Goal: Task Accomplishment & Management: Manage account settings

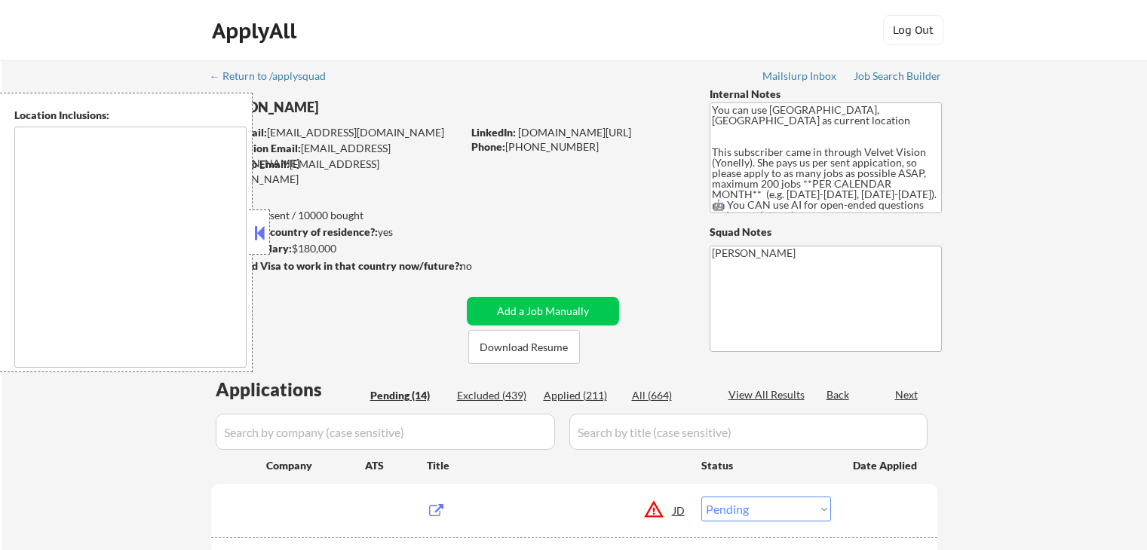
select select ""pending""
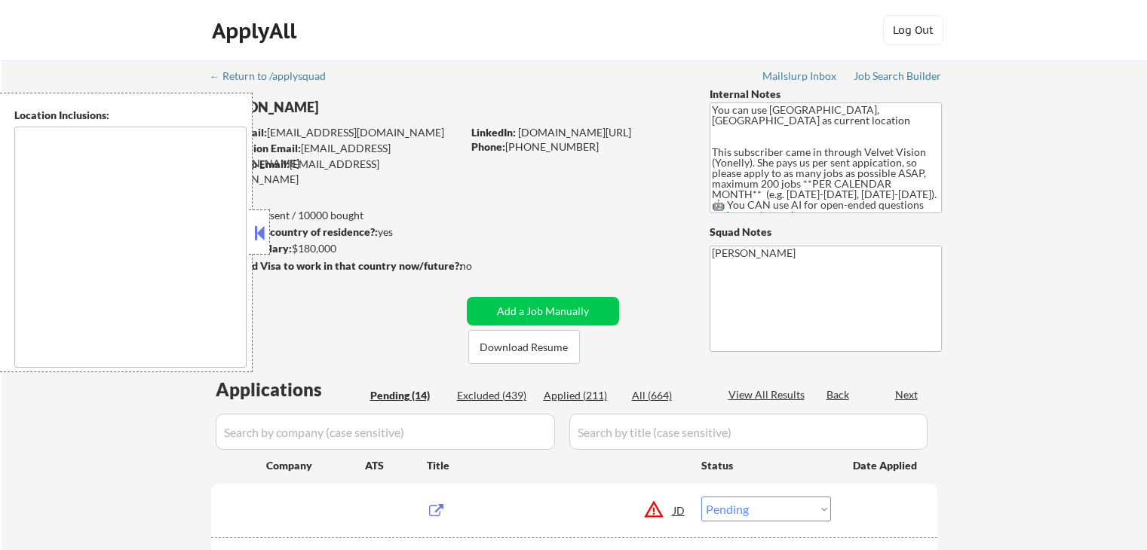
select select ""pending""
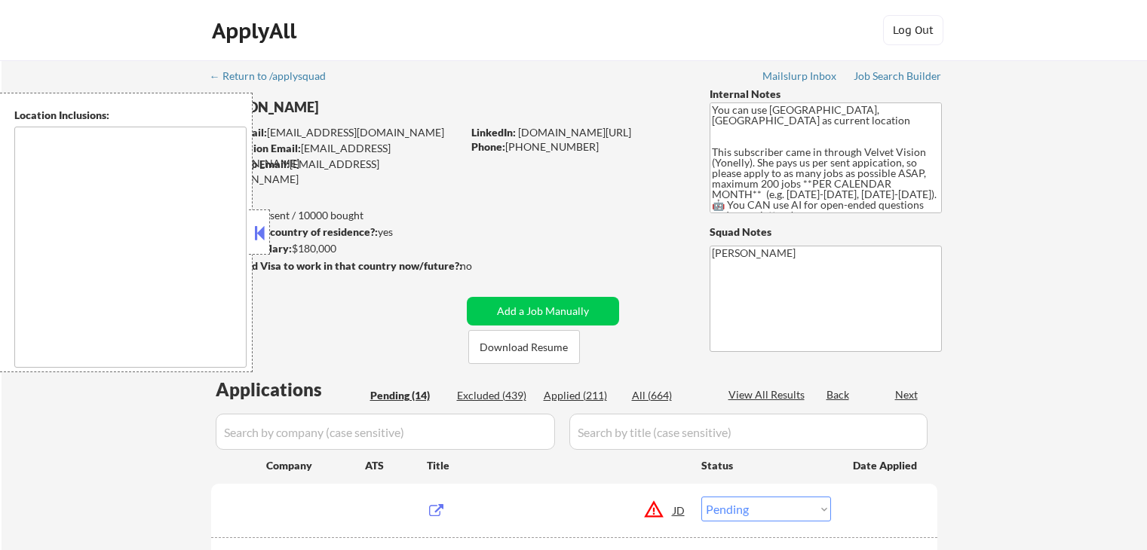
select select ""pending""
type textarea "[GEOGRAPHIC_DATA], [GEOGRAPHIC_DATA] [GEOGRAPHIC_DATA], [GEOGRAPHIC_DATA] [GEOG…"
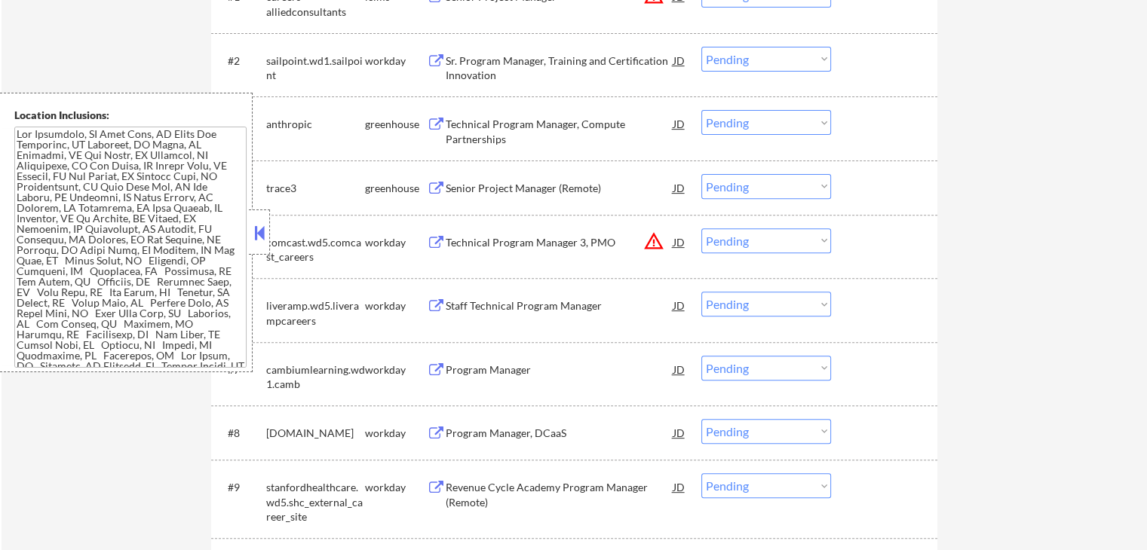
scroll to position [452, 0]
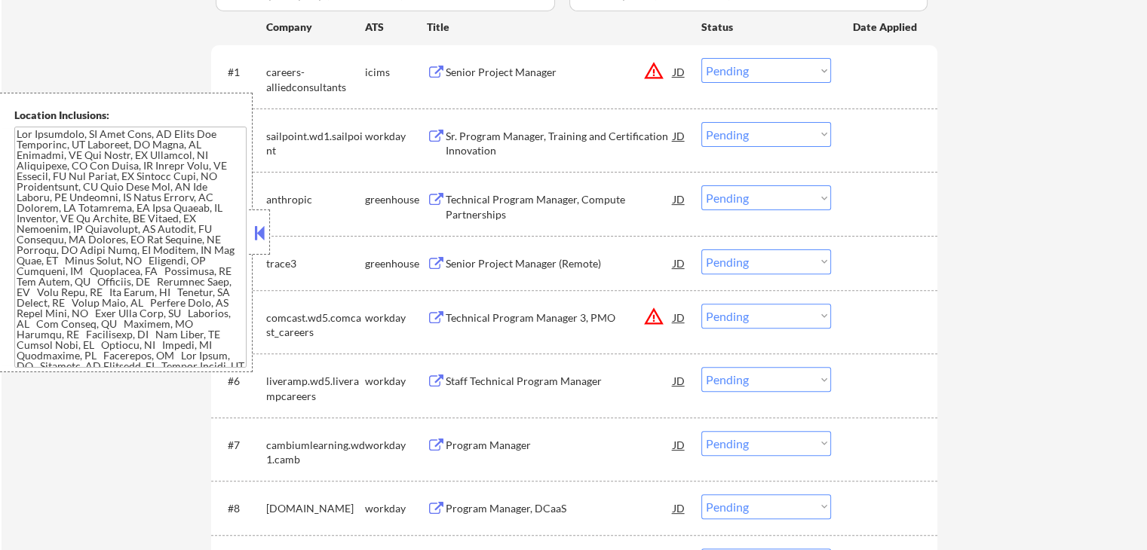
click at [427, 192] on div "Technical Program Manager, Compute Partnerships JD" at bounding box center [557, 203] width 260 height 36
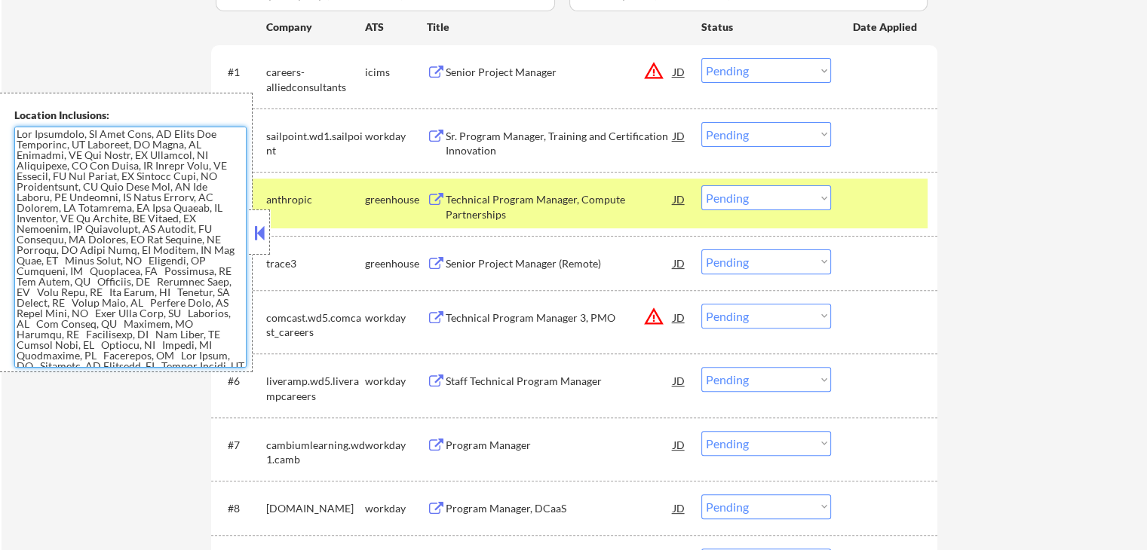
click at [431, 263] on button at bounding box center [436, 264] width 19 height 14
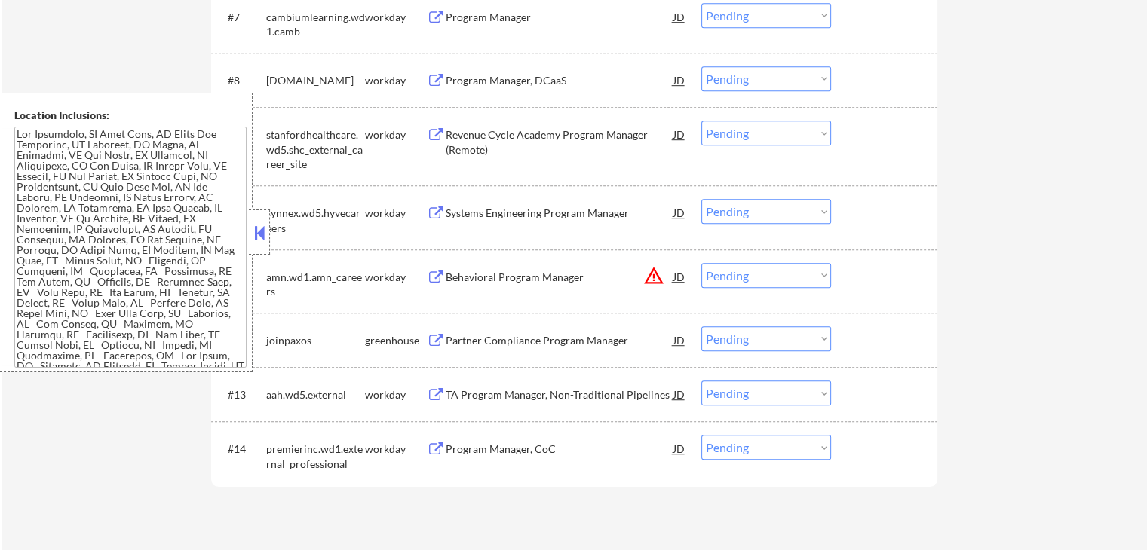
scroll to position [905, 0]
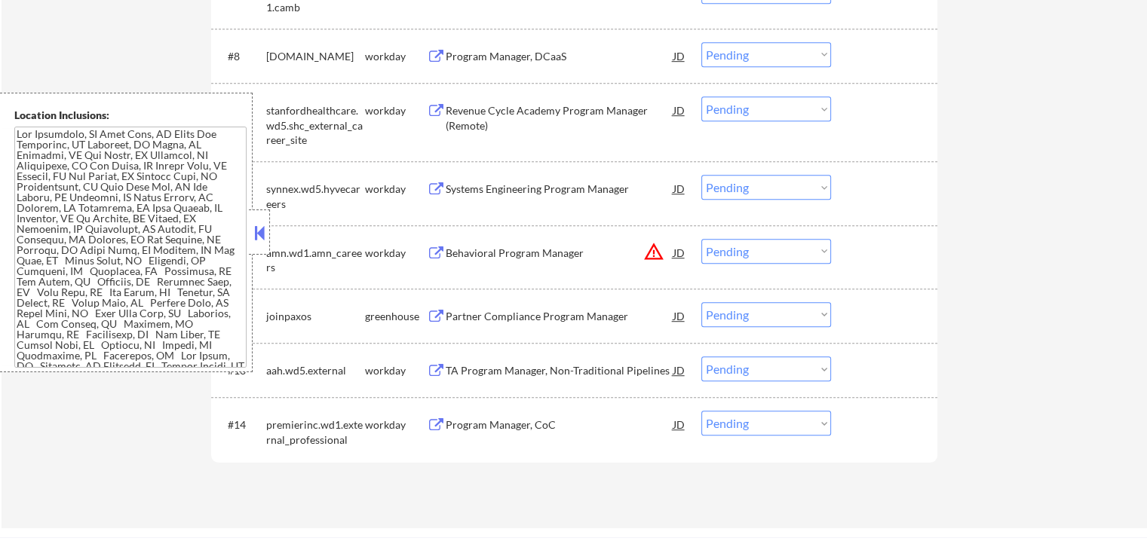
click at [425, 314] on div "greenhouse" at bounding box center [396, 316] width 62 height 15
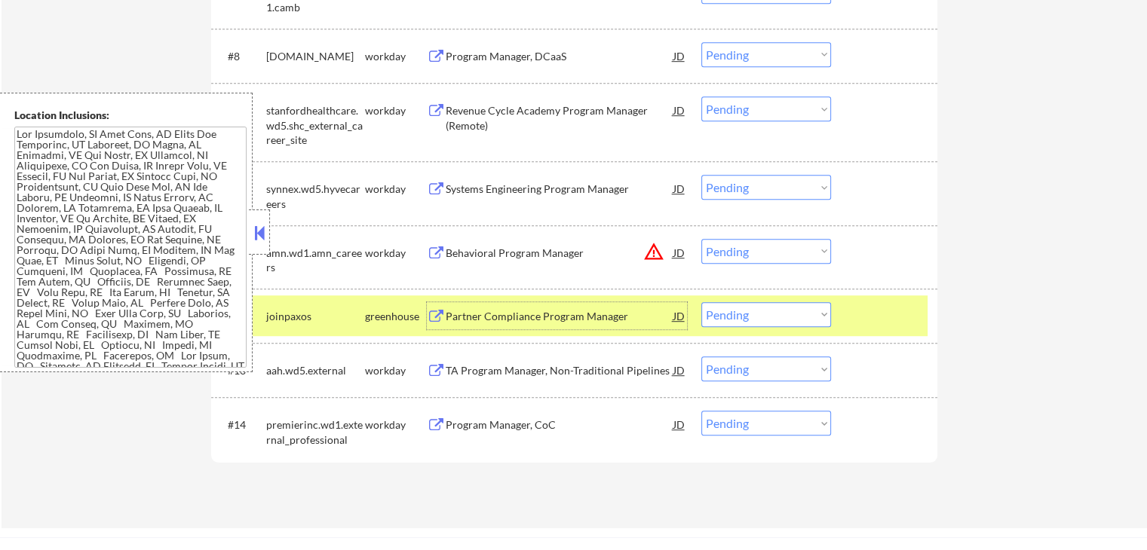
click at [434, 307] on div "Partner Compliance Program Manager JD" at bounding box center [557, 315] width 260 height 27
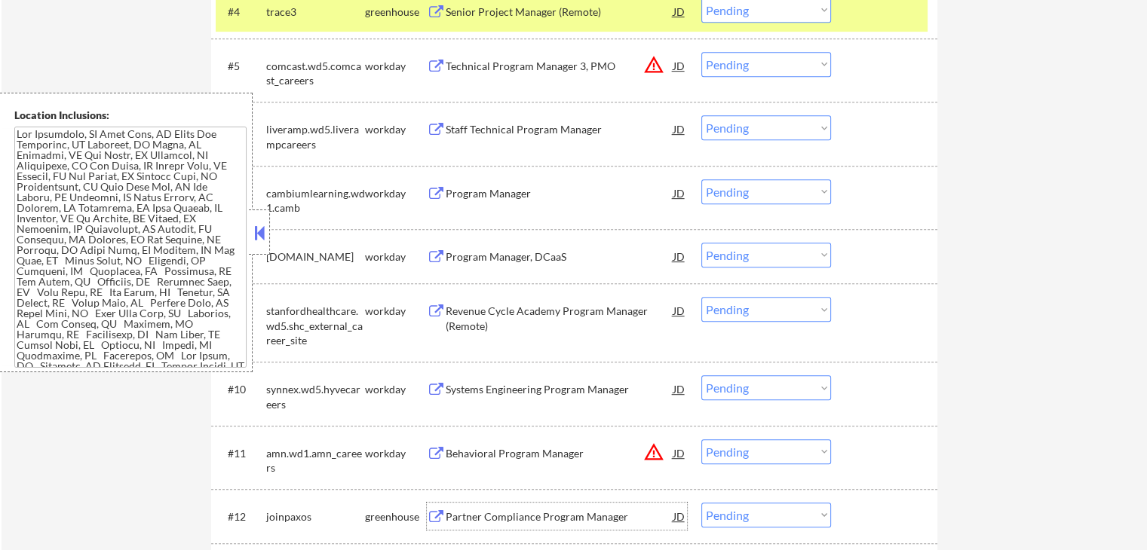
scroll to position [679, 0]
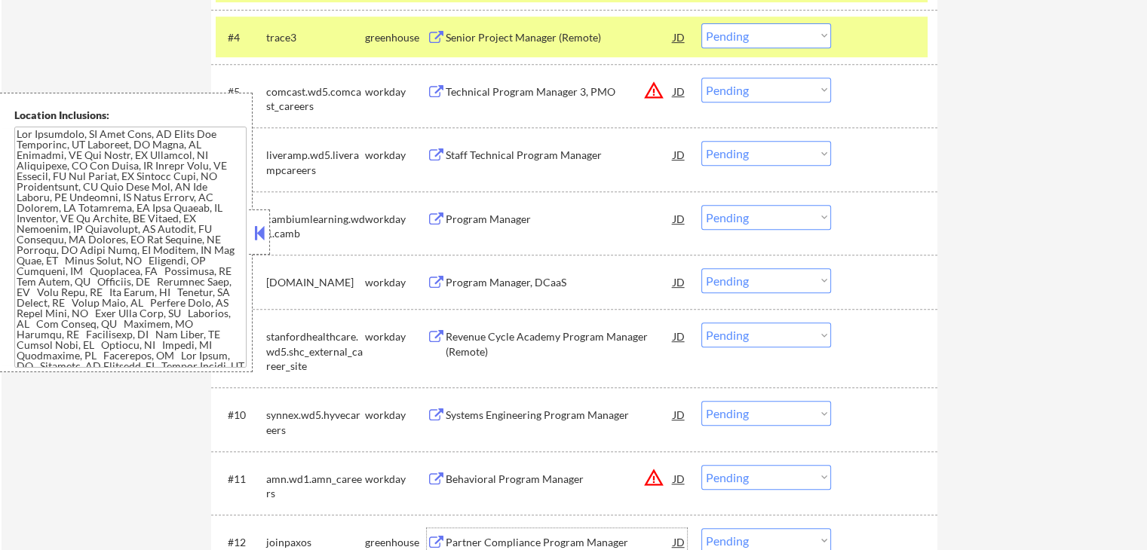
click at [432, 213] on button at bounding box center [436, 220] width 19 height 14
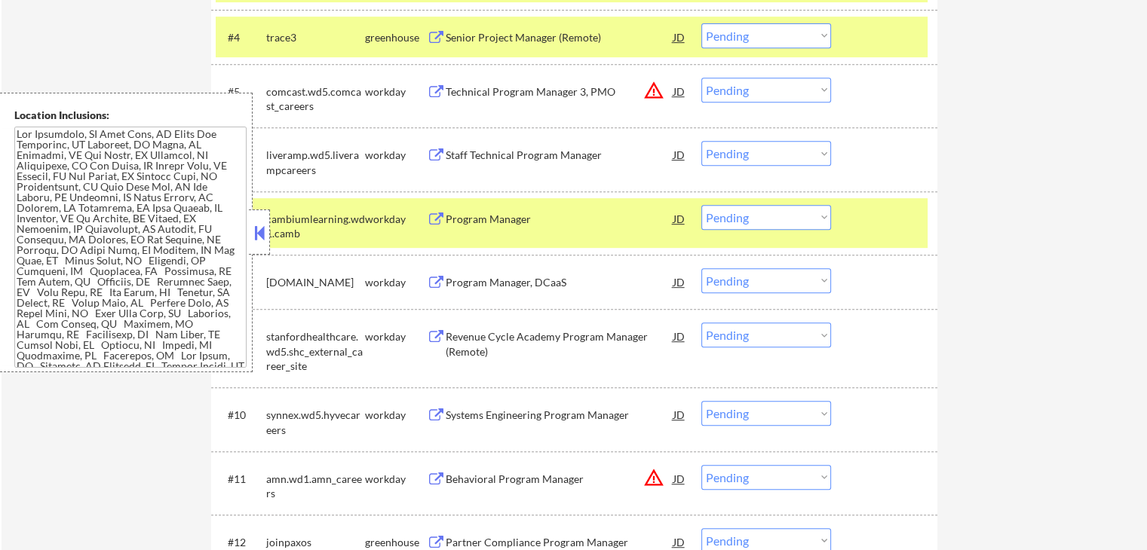
click at [431, 149] on button at bounding box center [436, 156] width 19 height 14
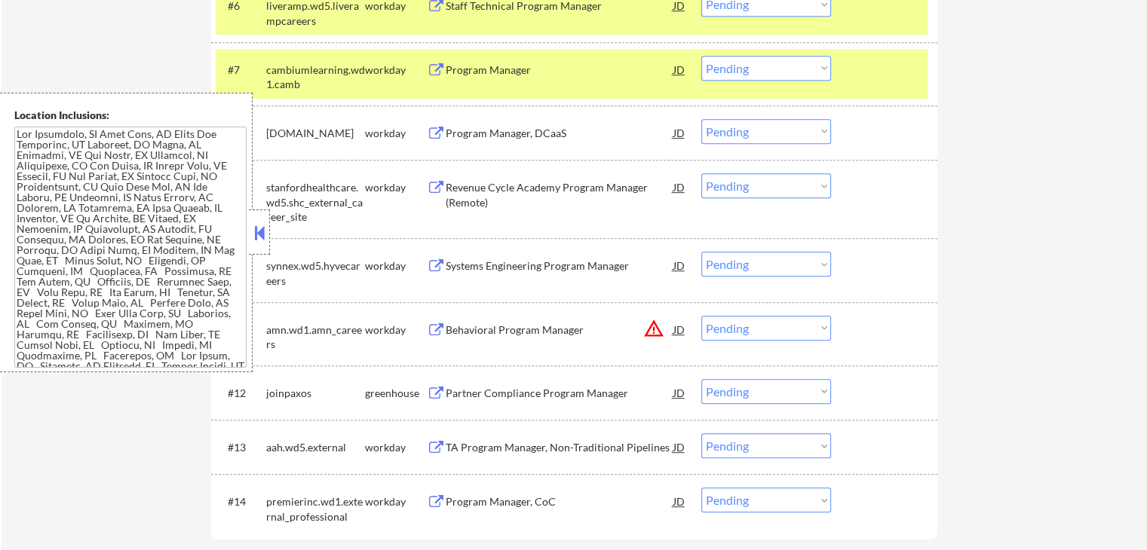
scroll to position [829, 0]
click at [434, 180] on button at bounding box center [436, 186] width 19 height 14
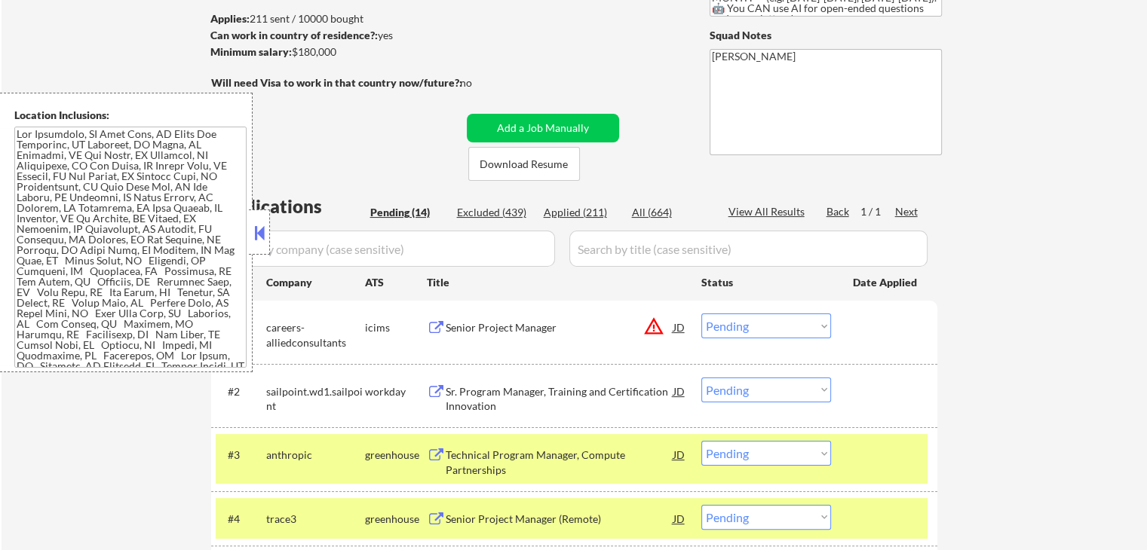
scroll to position [226, 0]
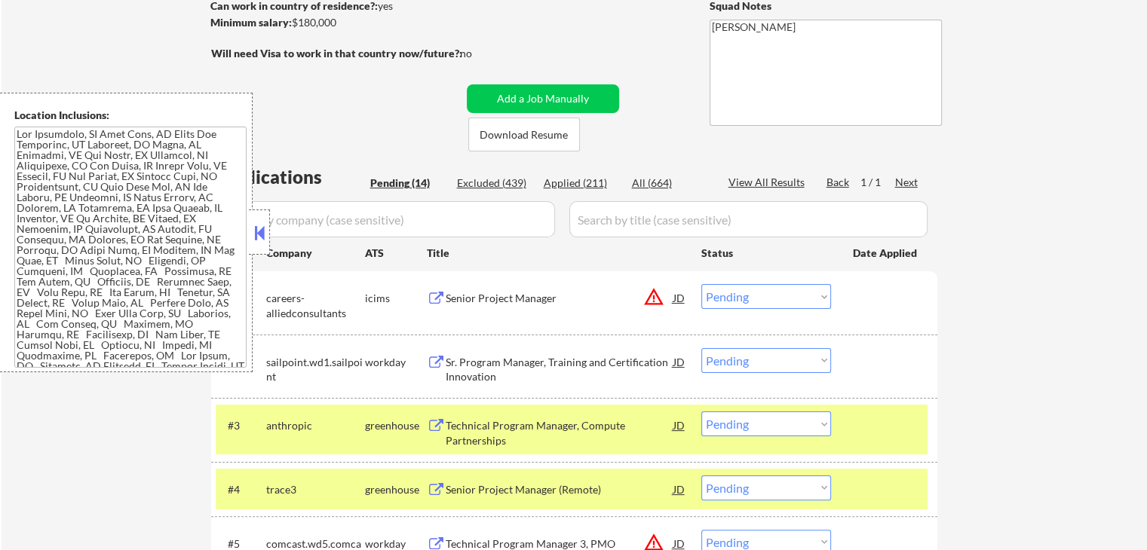
click at [435, 357] on button at bounding box center [436, 363] width 19 height 14
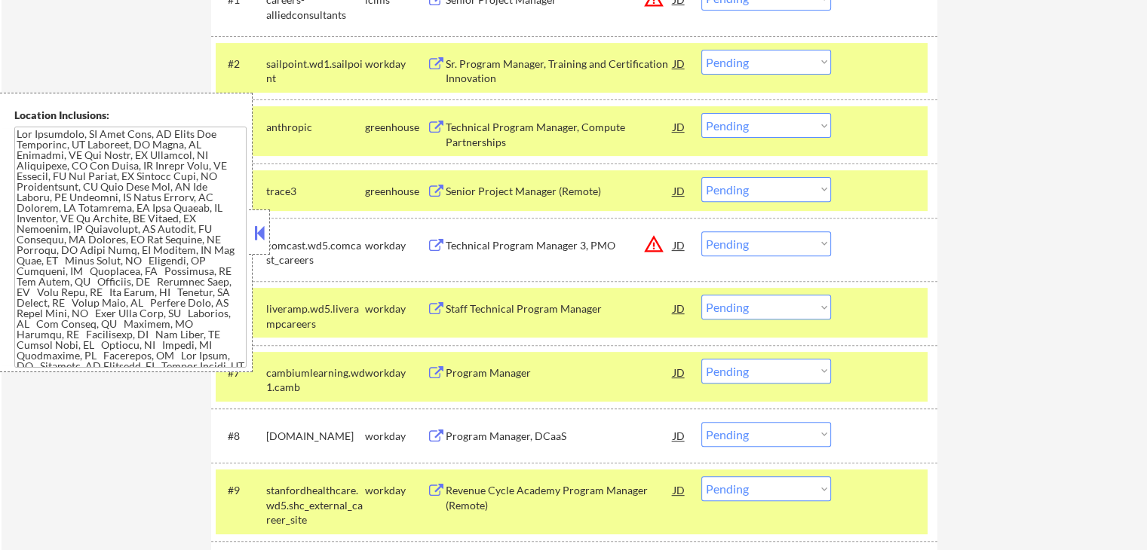
scroll to position [528, 0]
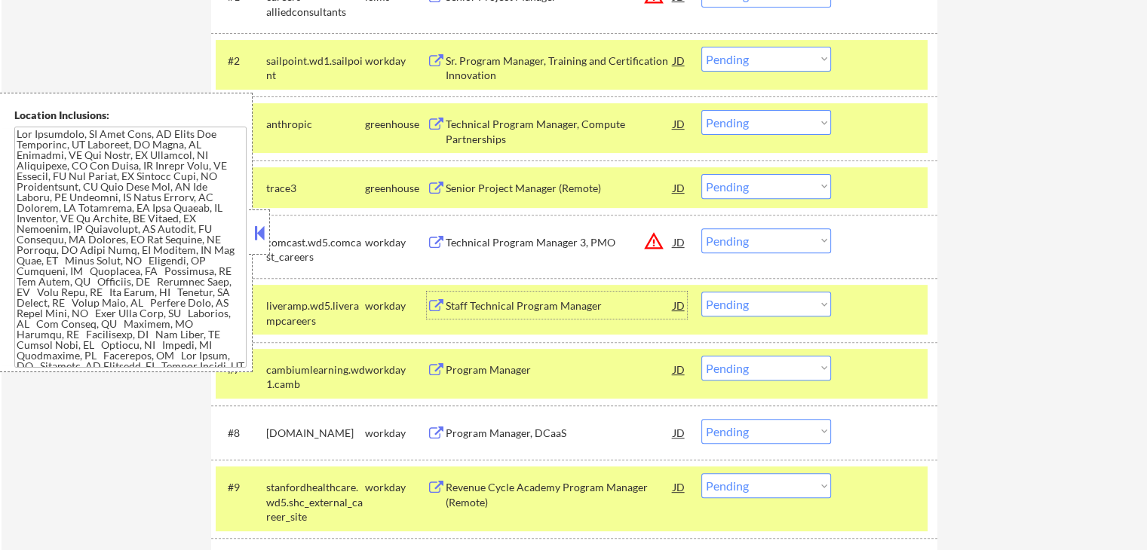
click at [520, 308] on div "Staff Technical Program Manager" at bounding box center [560, 306] width 228 height 15
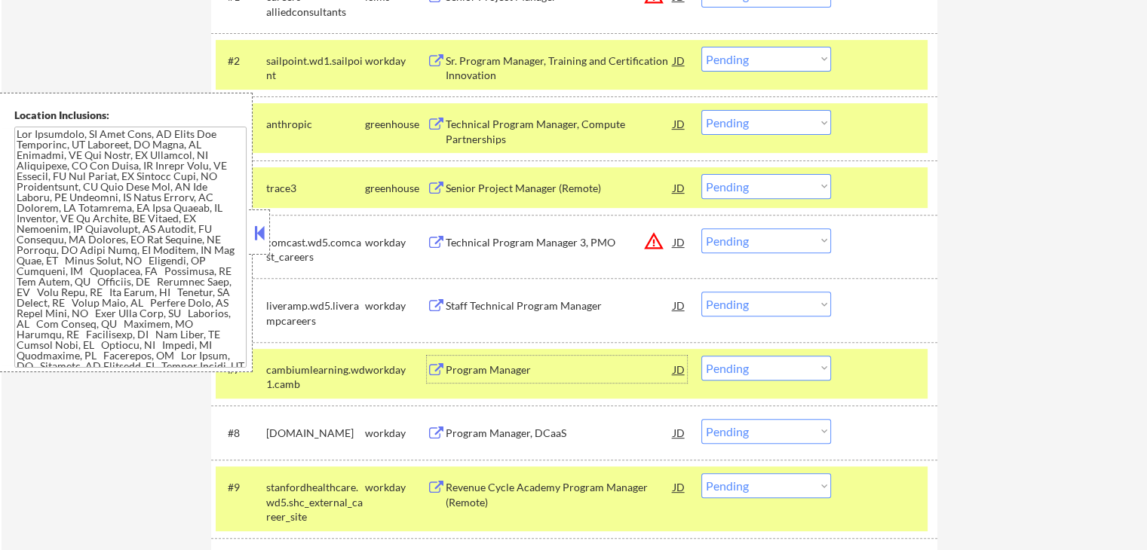
click at [542, 369] on div "Program Manager" at bounding box center [560, 370] width 228 height 15
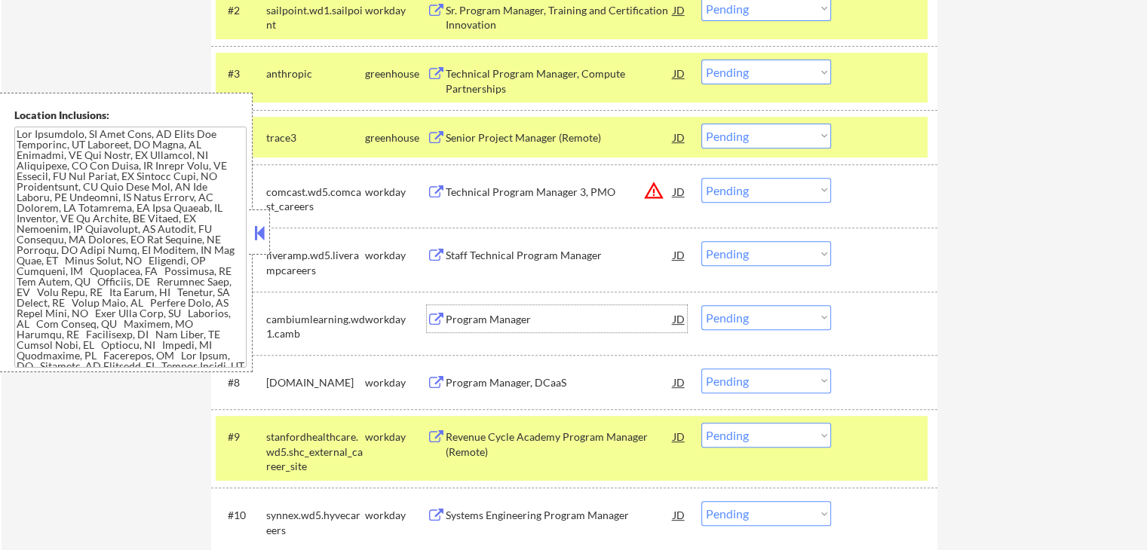
scroll to position [679, 0]
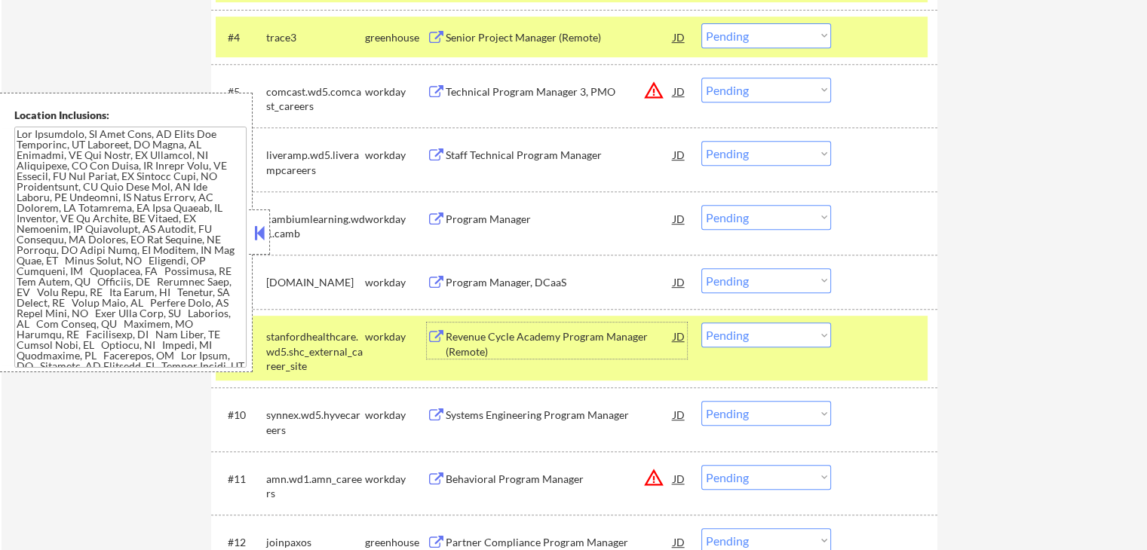
click at [527, 329] on div "Revenue Cycle Academy Program Manager (Remote)" at bounding box center [560, 343] width 228 height 29
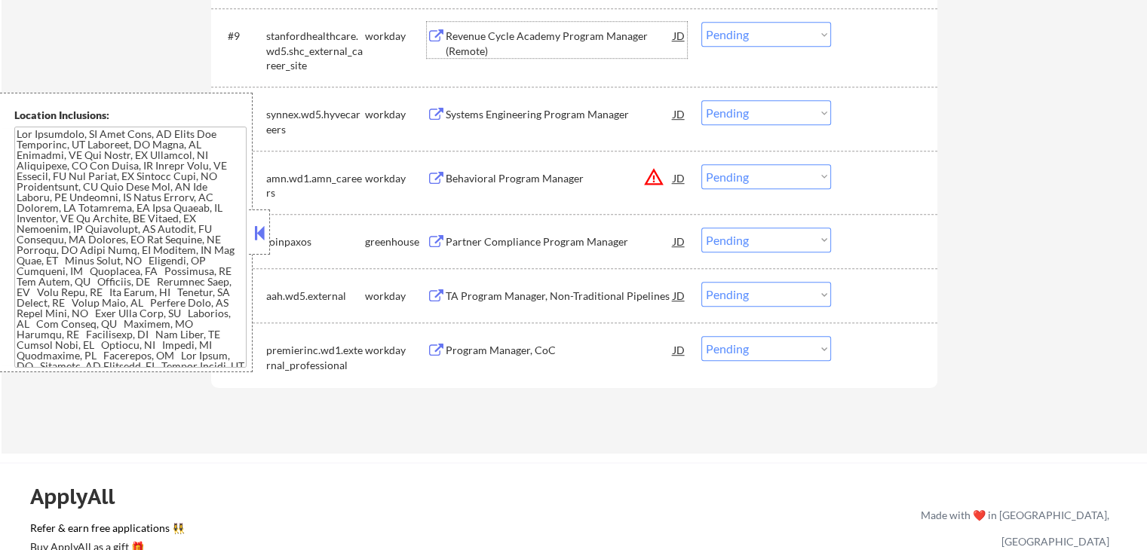
scroll to position [980, 0]
click at [546, 279] on div "#13 aah.wd5.external workday TA Program Manager, Non-Traditional Pipelines JD C…" at bounding box center [572, 294] width 712 height 41
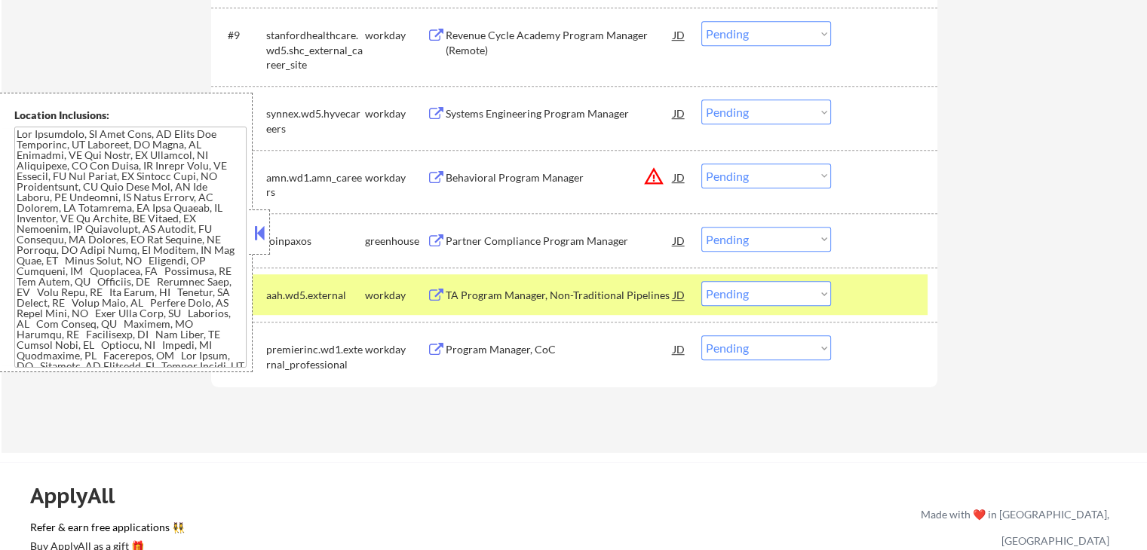
click at [549, 286] on div "TA Program Manager, Non-Traditional Pipelines" at bounding box center [560, 294] width 228 height 27
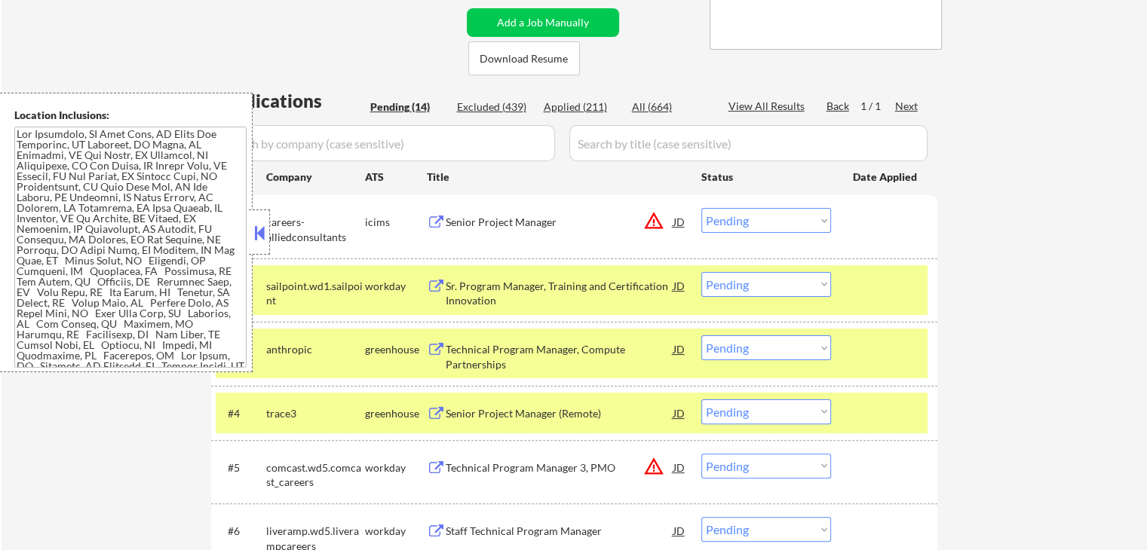
scroll to position [302, 0]
click at [433, 348] on button at bounding box center [436, 351] width 19 height 14
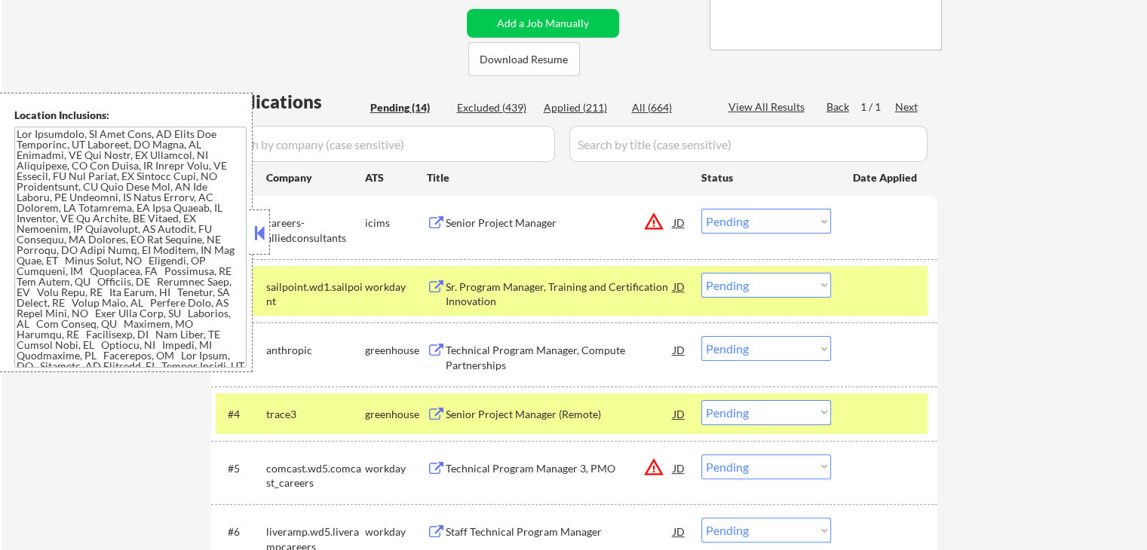
click at [743, 345] on select "Choose an option... Pending Applied Excluded (Questions) Excluded (Expired) Exc…" at bounding box center [766, 348] width 130 height 25
click at [701, 336] on select "Choose an option... Pending Applied Excluded (Questions) Excluded (Expired) Exc…" at bounding box center [766, 348] width 130 height 25
click at [437, 410] on button at bounding box center [436, 415] width 19 height 14
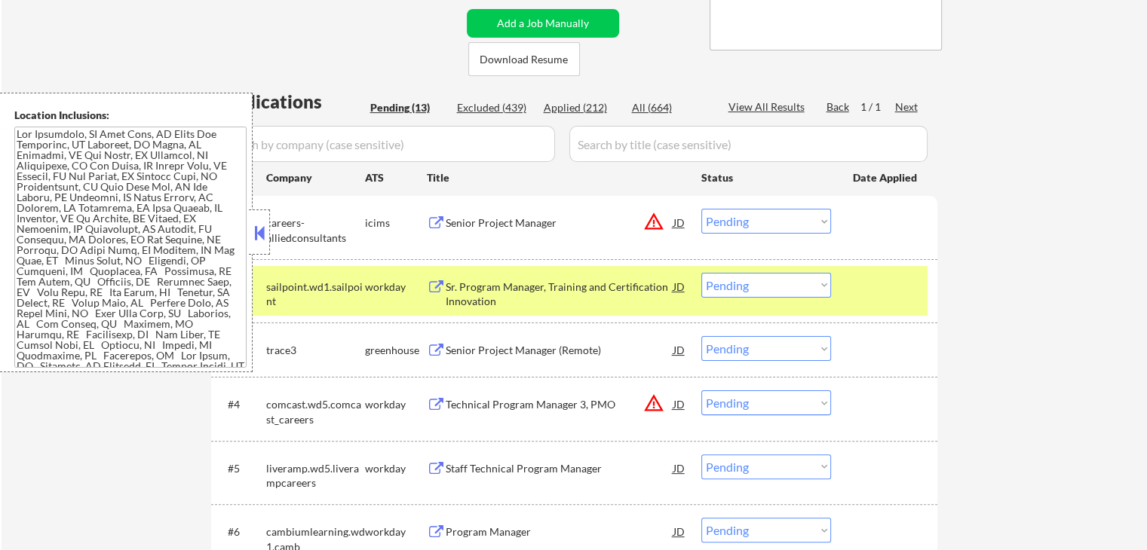
click at [749, 351] on select "Choose an option... Pending Applied Excluded (Questions) Excluded (Expired) Exc…" at bounding box center [766, 348] width 130 height 25
click at [701, 336] on select "Choose an option... Pending Applied Excluded (Questions) Excluded (Expired) Exc…" at bounding box center [766, 348] width 130 height 25
select select ""pending""
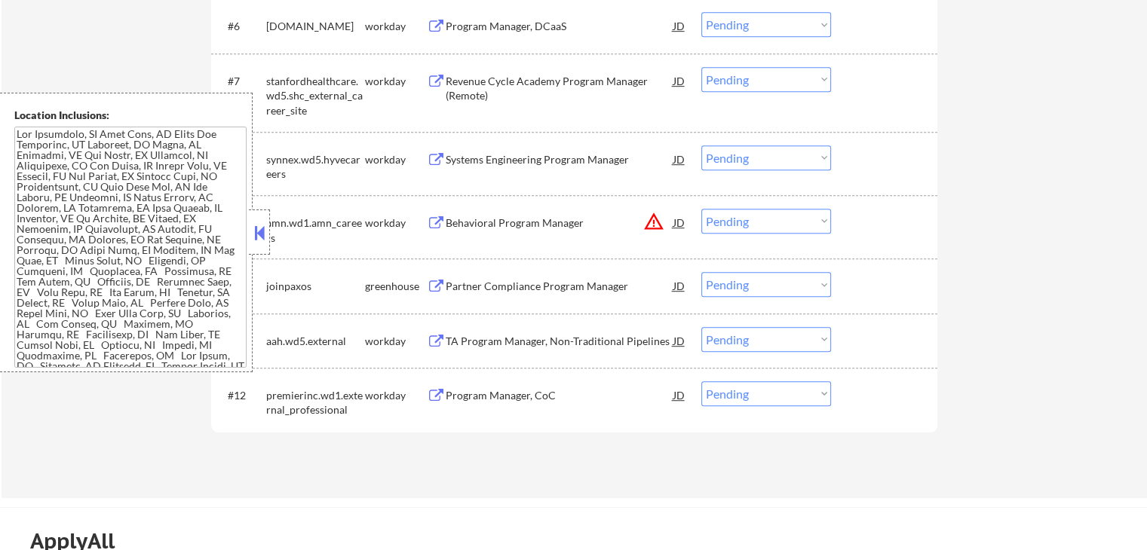
scroll to position [829, 0]
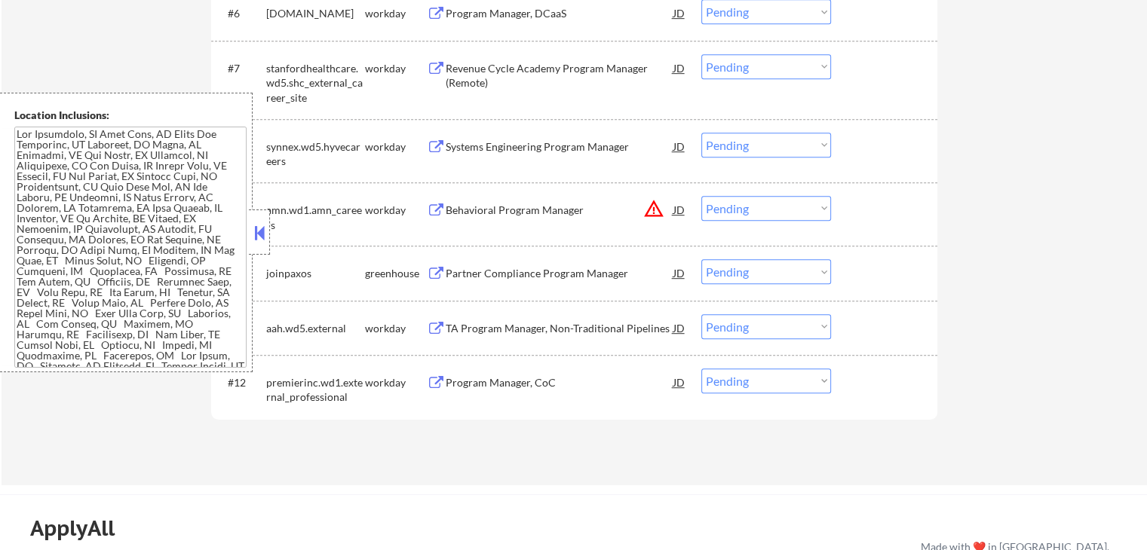
click at [438, 275] on button at bounding box center [436, 274] width 19 height 14
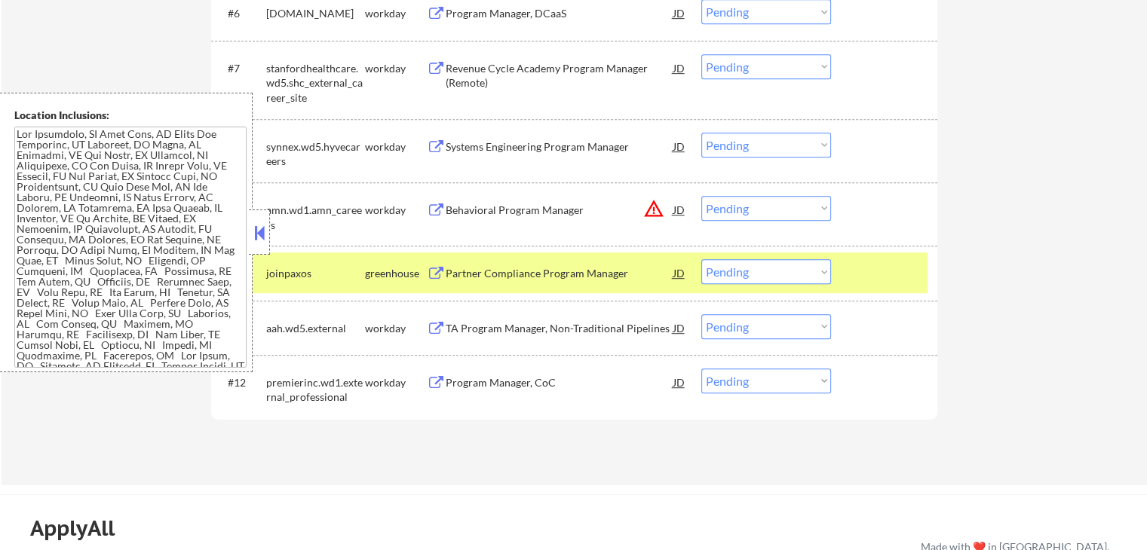
drag, startPoint x: 765, startPoint y: 268, endPoint x: 764, endPoint y: 279, distance: 11.3
click at [765, 268] on select "Choose an option... Pending Applied Excluded (Questions) Excluded (Expired) Exc…" at bounding box center [766, 271] width 130 height 25
click at [701, 259] on select "Choose an option... Pending Applied Excluded (Questions) Excluded (Expired) Exc…" at bounding box center [766, 271] width 130 height 25
select select ""pending""
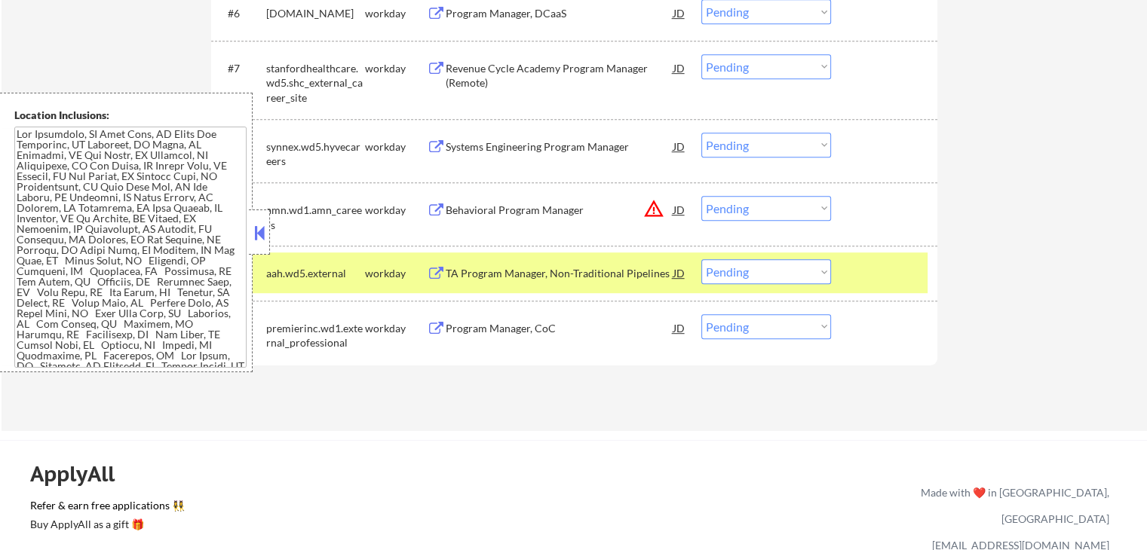
click at [437, 326] on button at bounding box center [436, 329] width 19 height 14
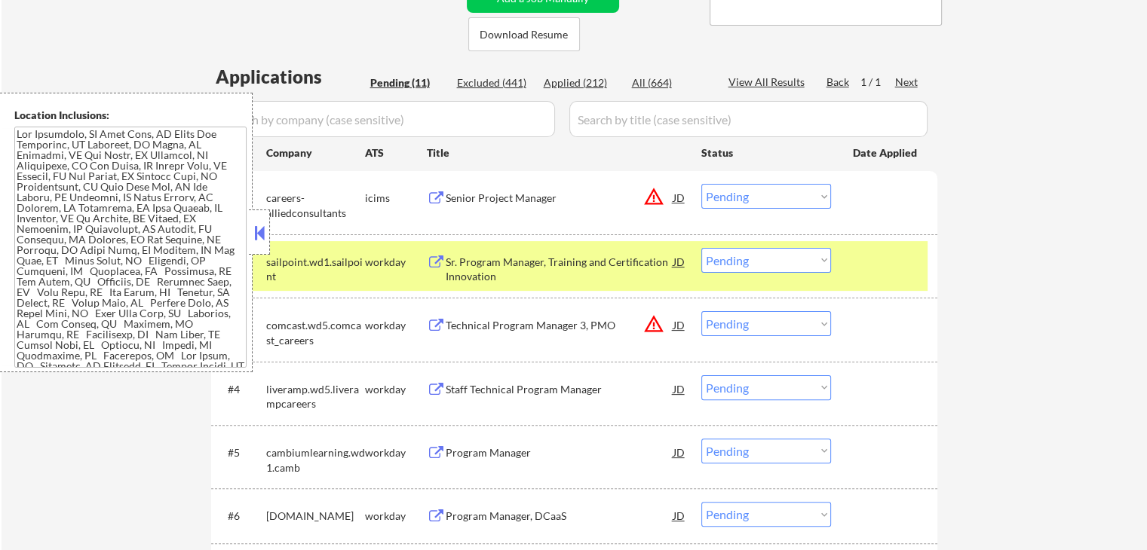
scroll to position [302, 0]
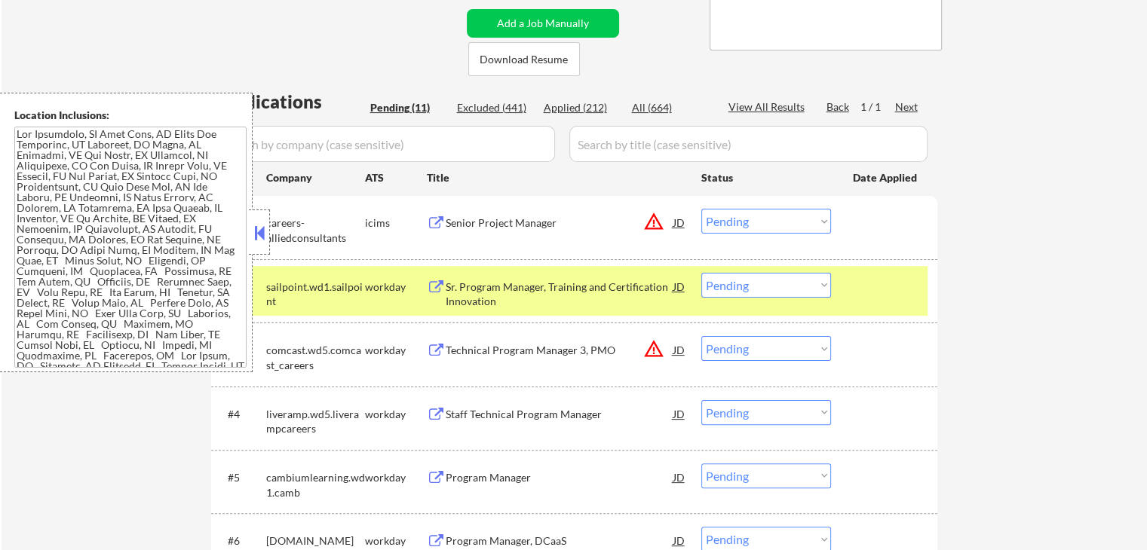
click at [439, 218] on button at bounding box center [436, 223] width 19 height 14
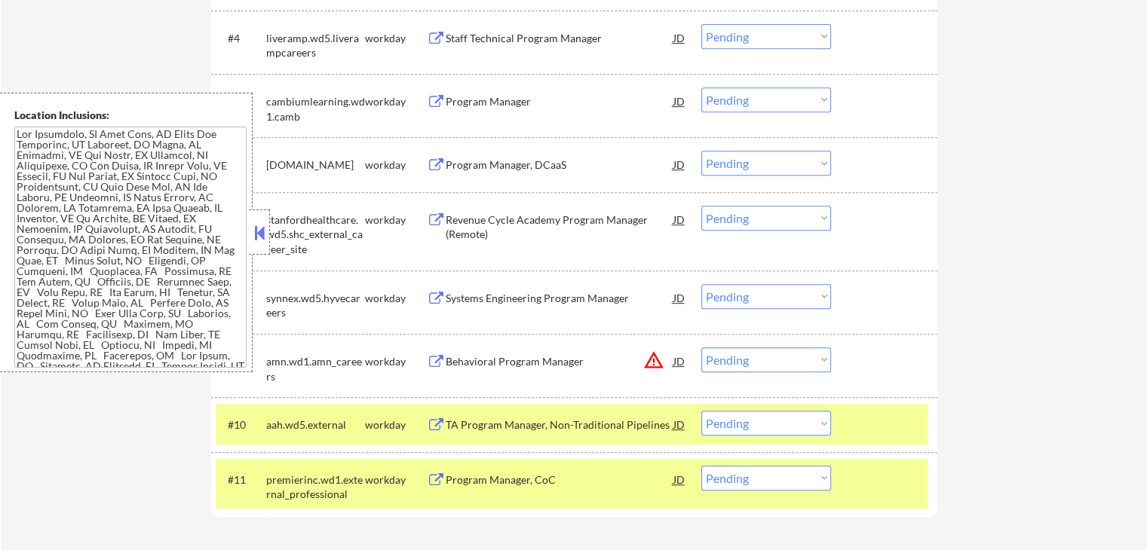
scroll to position [679, 0]
click at [435, 289] on div "Systems Engineering Program Manager JD" at bounding box center [557, 296] width 260 height 27
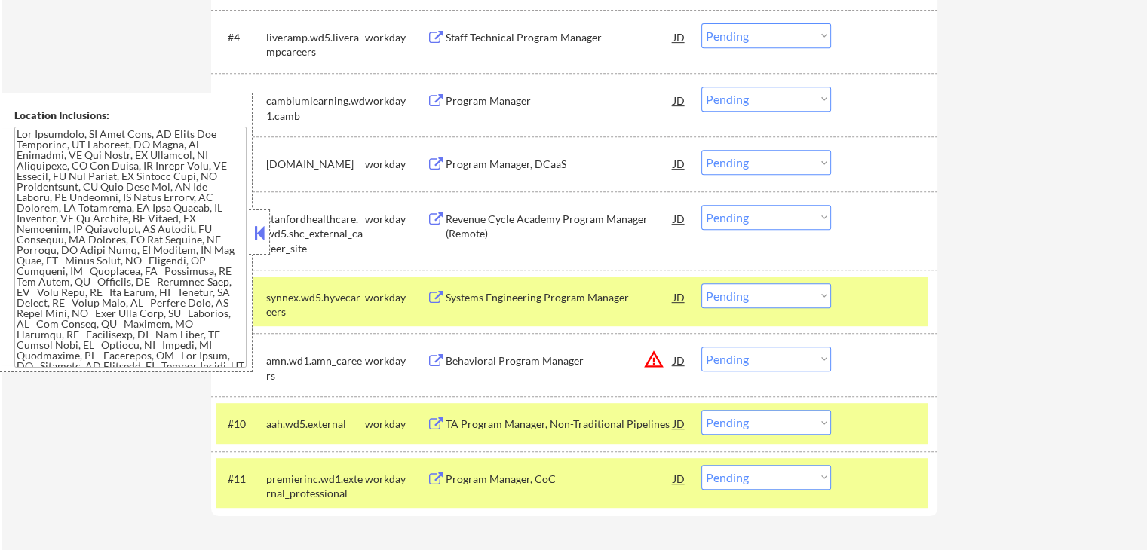
click at [437, 165] on button at bounding box center [436, 165] width 19 height 14
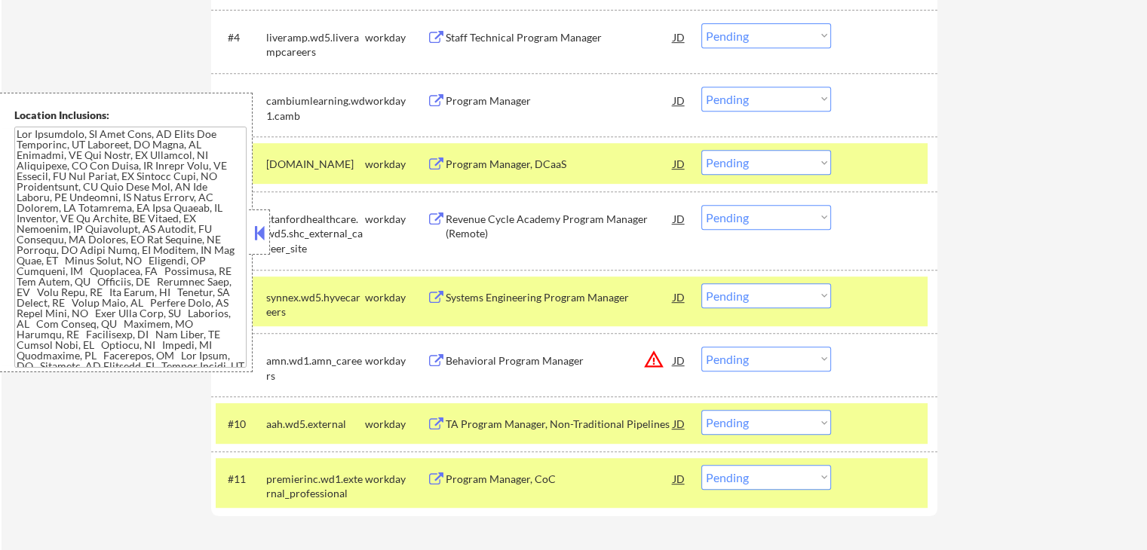
click at [430, 215] on button at bounding box center [436, 220] width 19 height 14
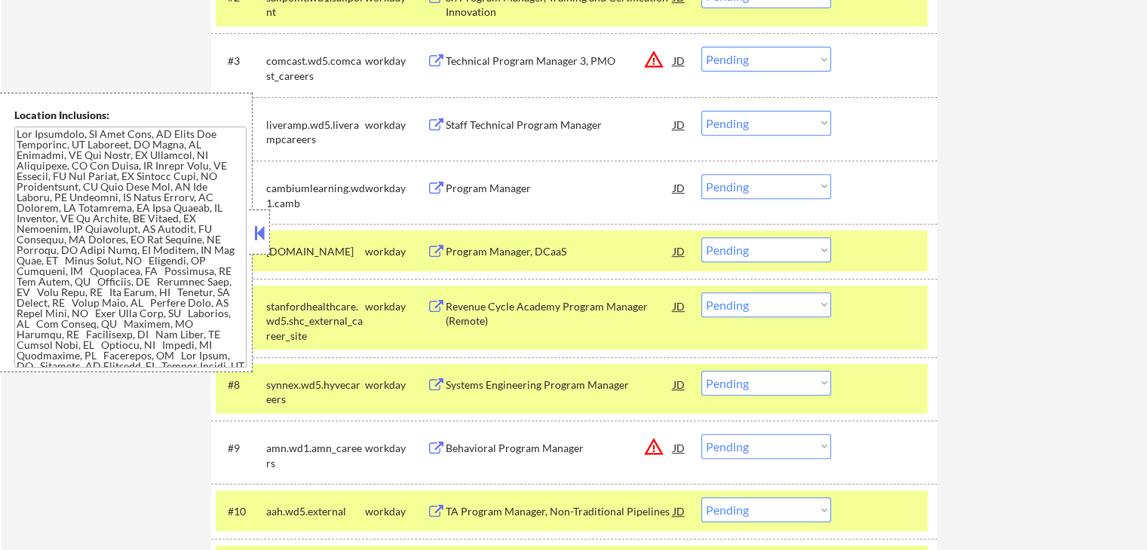
scroll to position [528, 0]
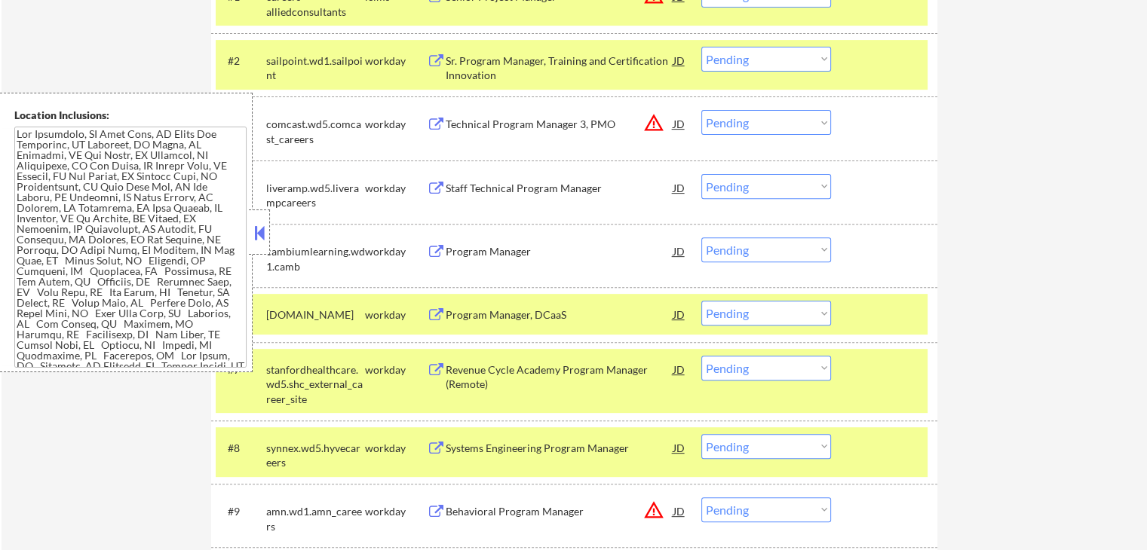
click at [440, 250] on button at bounding box center [436, 252] width 19 height 14
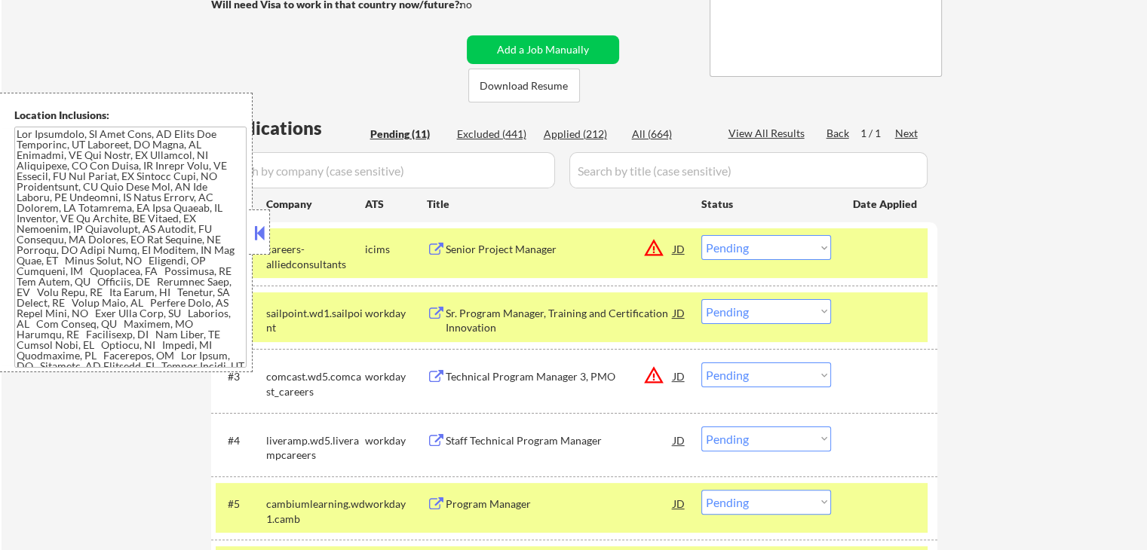
scroll to position [302, 0]
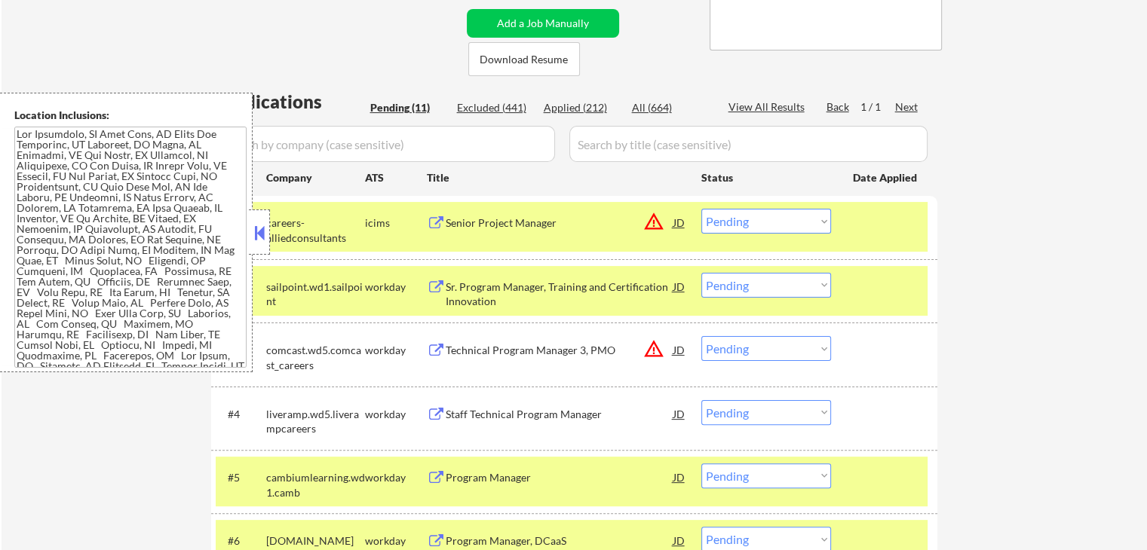
click at [443, 414] on button at bounding box center [436, 415] width 19 height 14
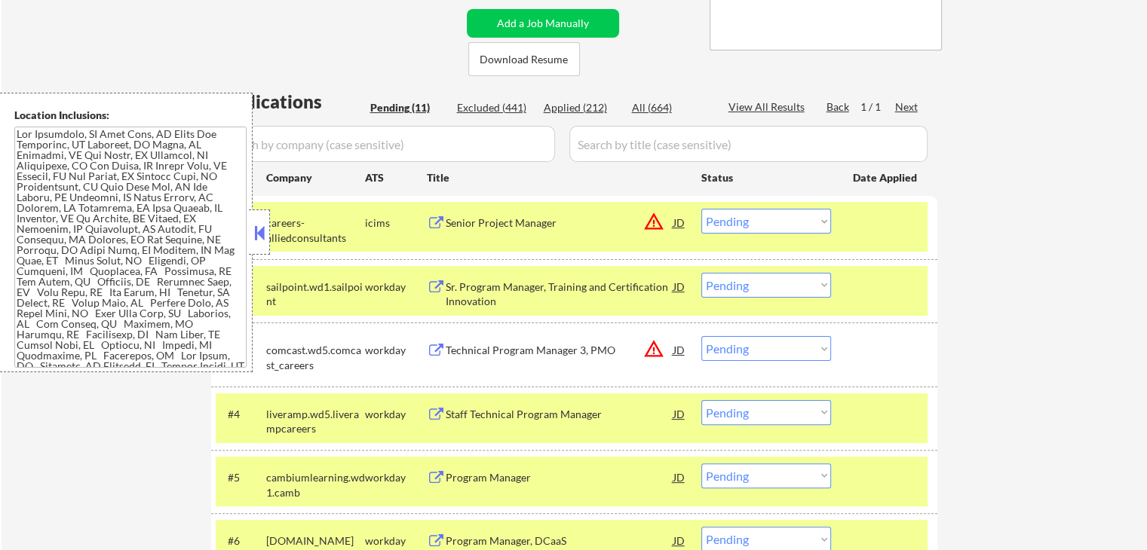
click at [146, 461] on div "← Return to /applysquad Mailslurp Inbox Job Search Builder [PERSON_NAME] User E…" at bounding box center [574, 359] width 1145 height 1200
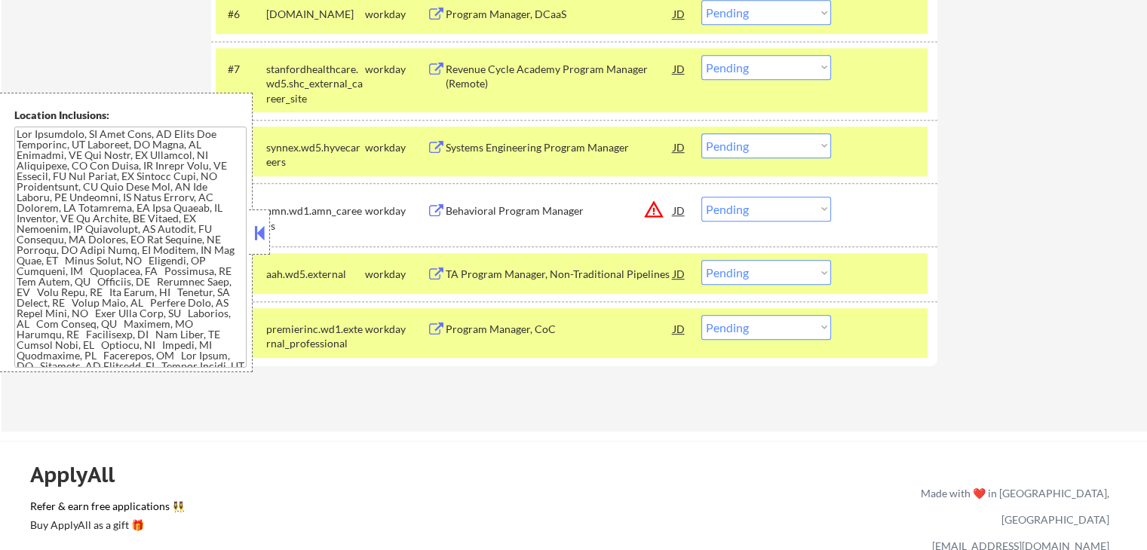
scroll to position [829, 0]
click at [430, 206] on button at bounding box center [436, 211] width 19 height 14
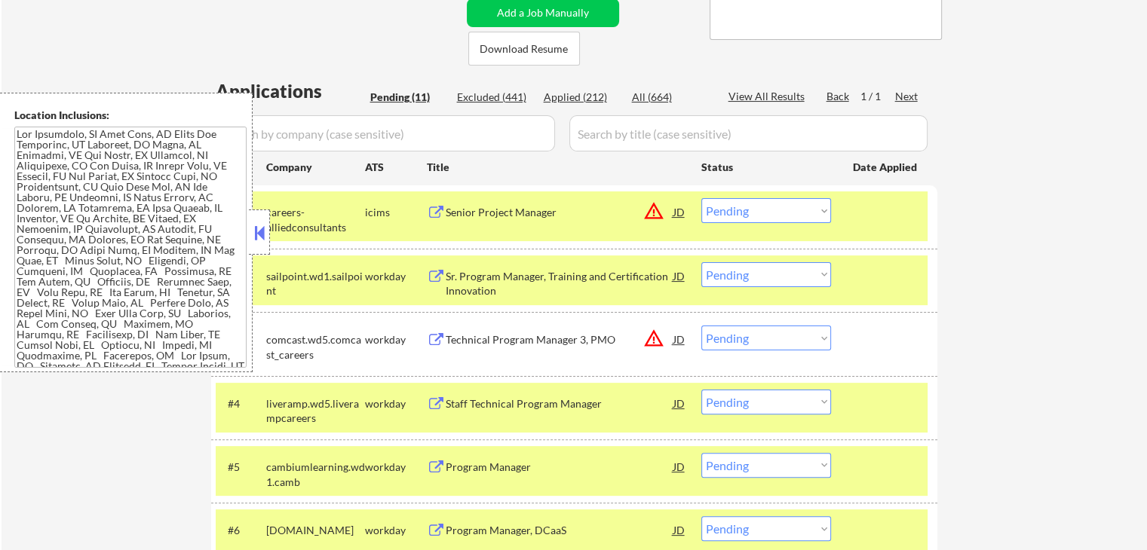
scroll to position [377, 0]
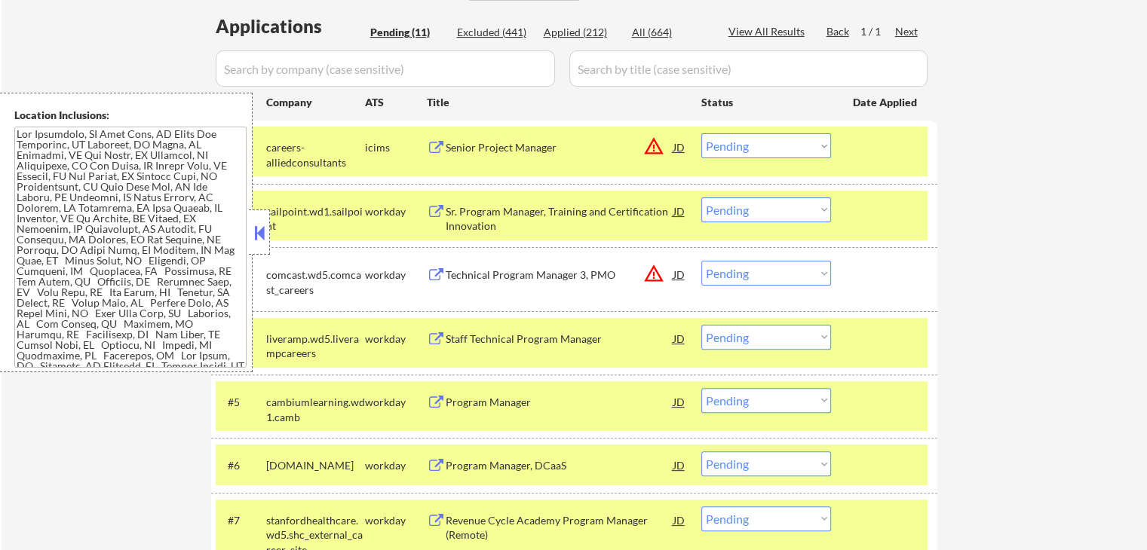
click at [435, 336] on button at bounding box center [436, 339] width 19 height 14
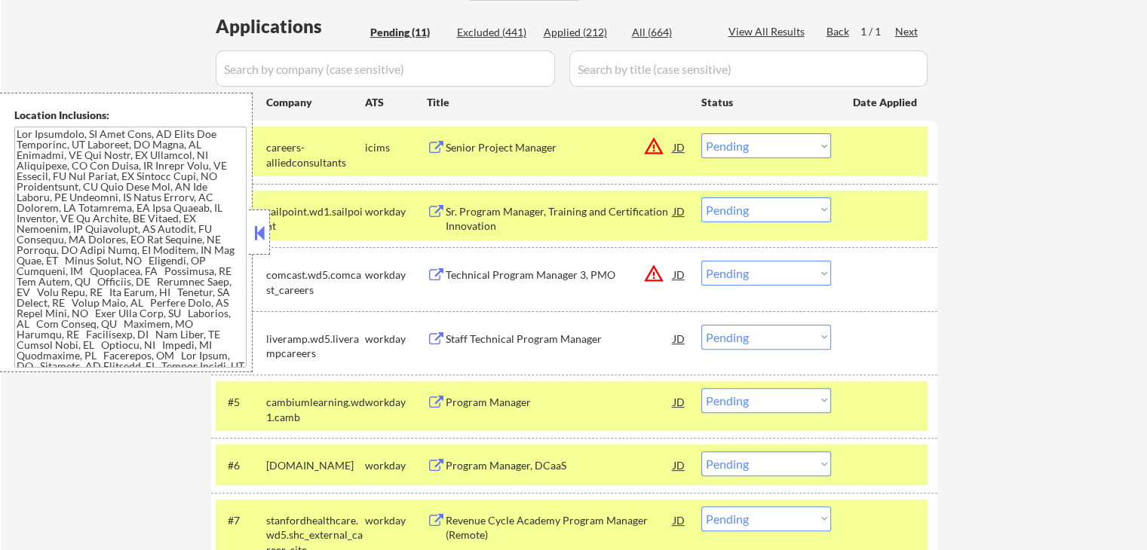
click at [438, 338] on button at bounding box center [436, 339] width 19 height 14
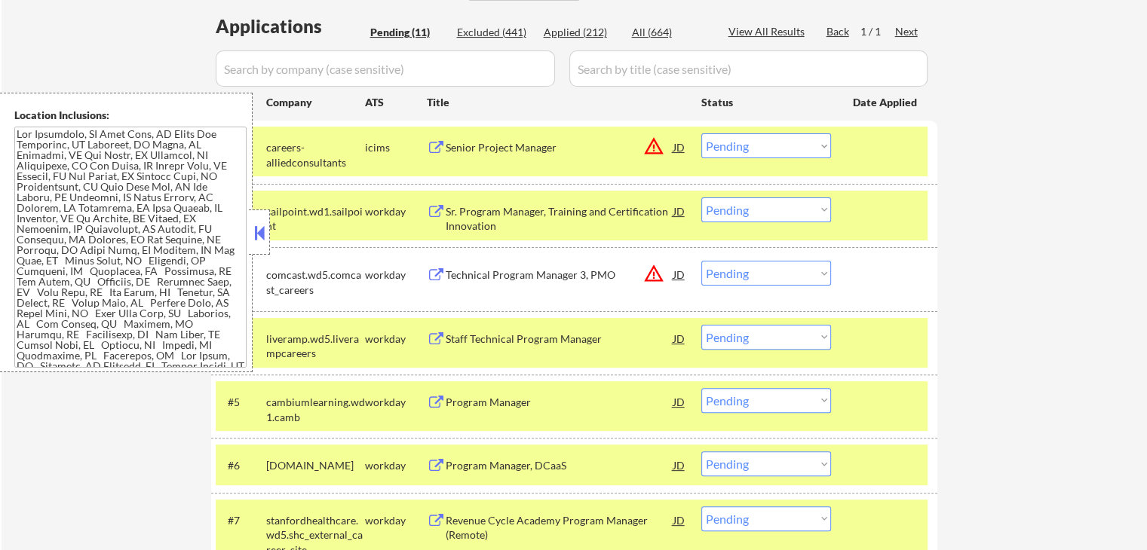
click at [431, 330] on div "Staff Technical Program Manager JD warning_amber" at bounding box center [557, 338] width 260 height 27
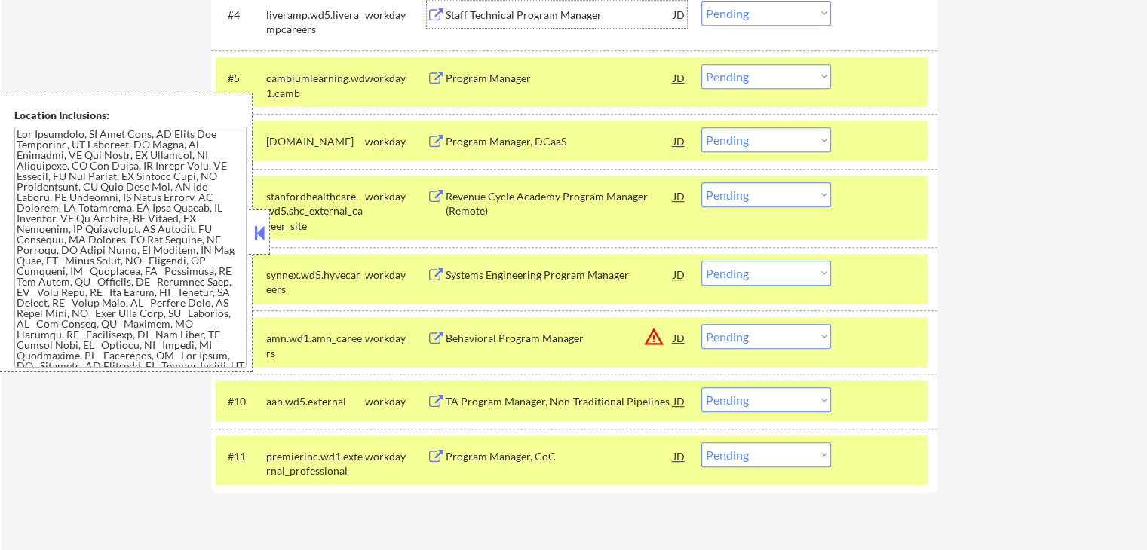
scroll to position [679, 0]
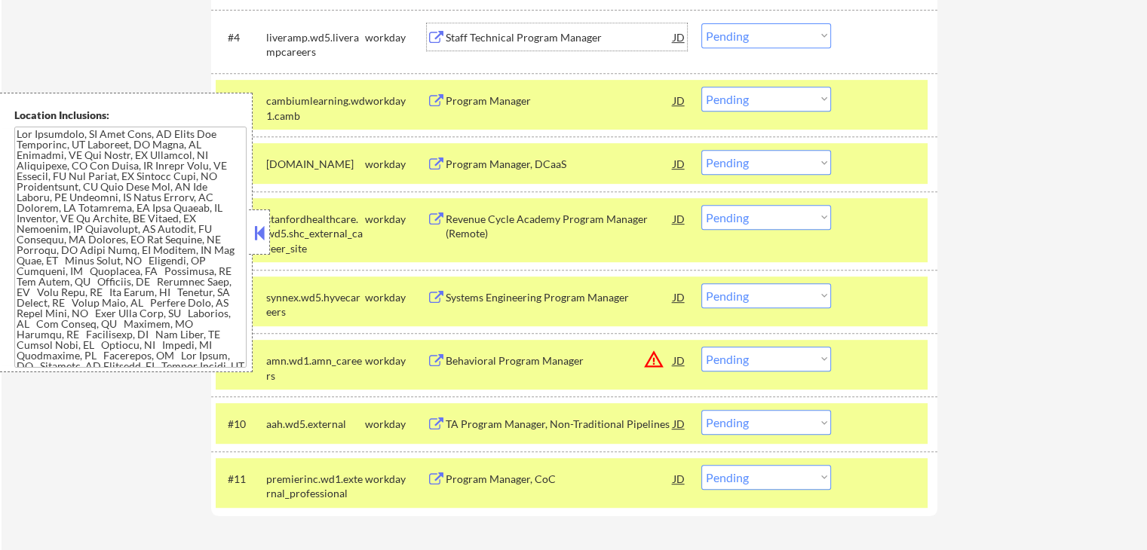
click at [440, 218] on button at bounding box center [436, 220] width 19 height 14
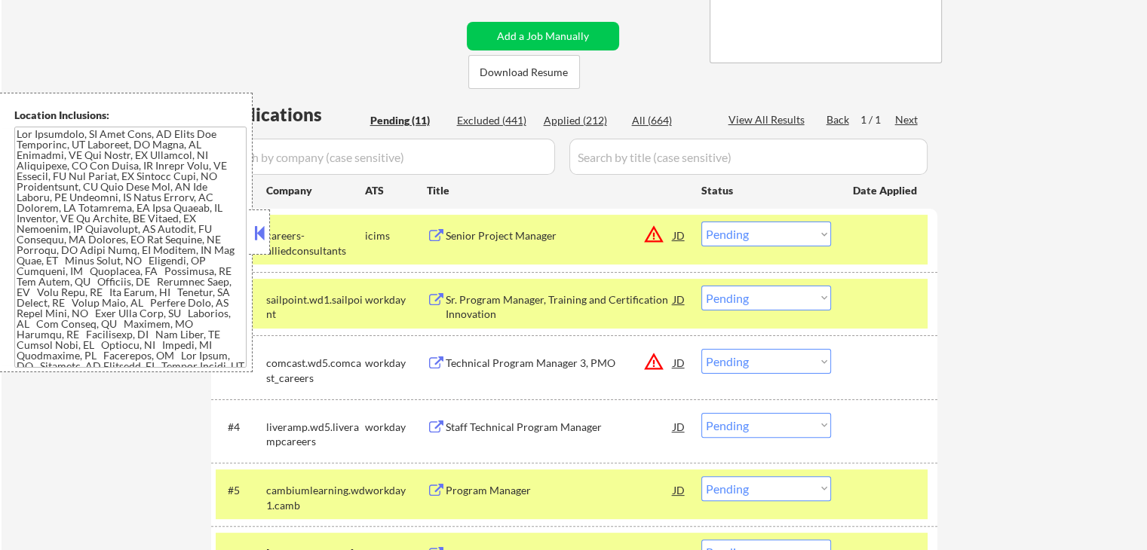
scroll to position [302, 0]
